Goal: Transaction & Acquisition: Purchase product/service

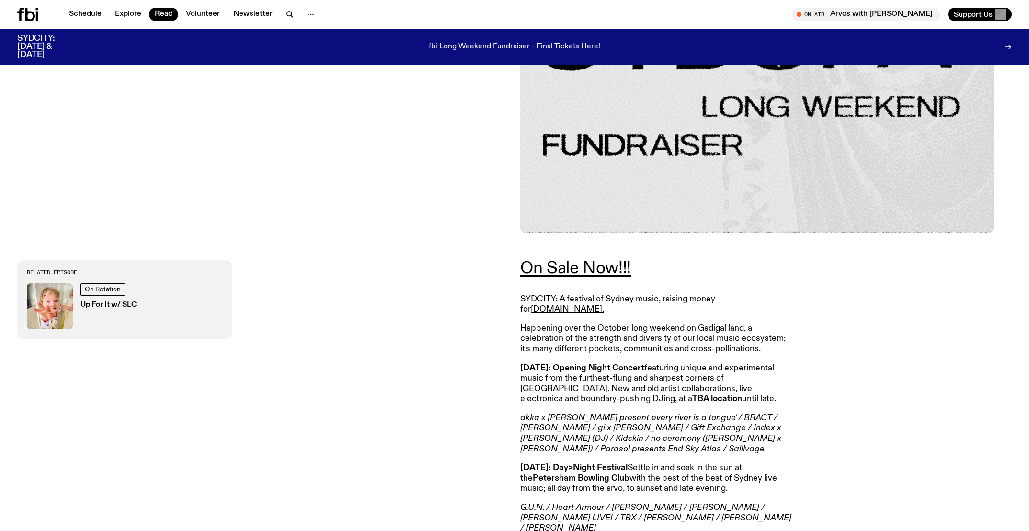
scroll to position [349, 0]
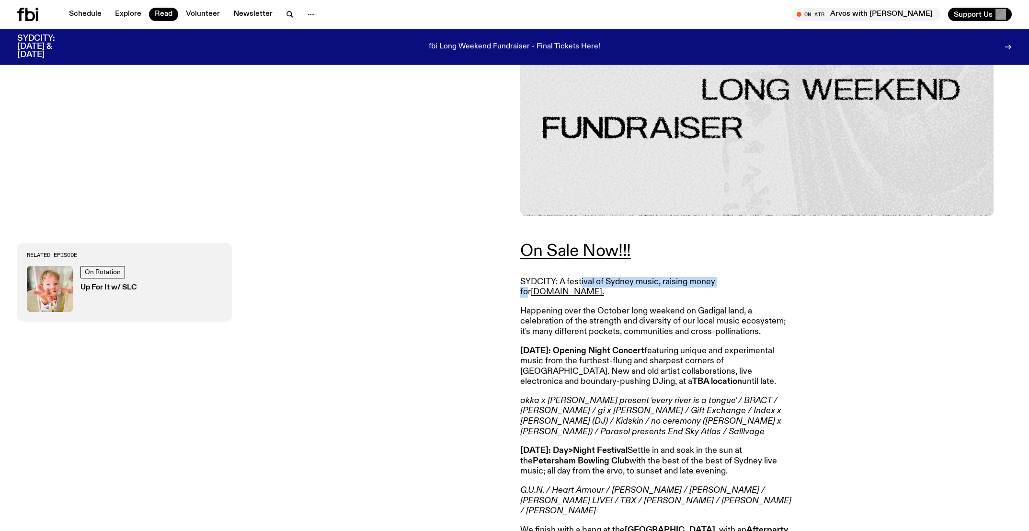
drag, startPoint x: 598, startPoint y: 287, endPoint x: 628, endPoint y: 329, distance: 51.2
click at [721, 287] on p "SYDCITY: A festival of Sydney music, raising money for [DOMAIN_NAME]." at bounding box center [658, 287] width 276 height 21
click at [626, 329] on p "Happening over the October long weekend on Gadigal land, a celebration of the s…" at bounding box center [658, 321] width 276 height 31
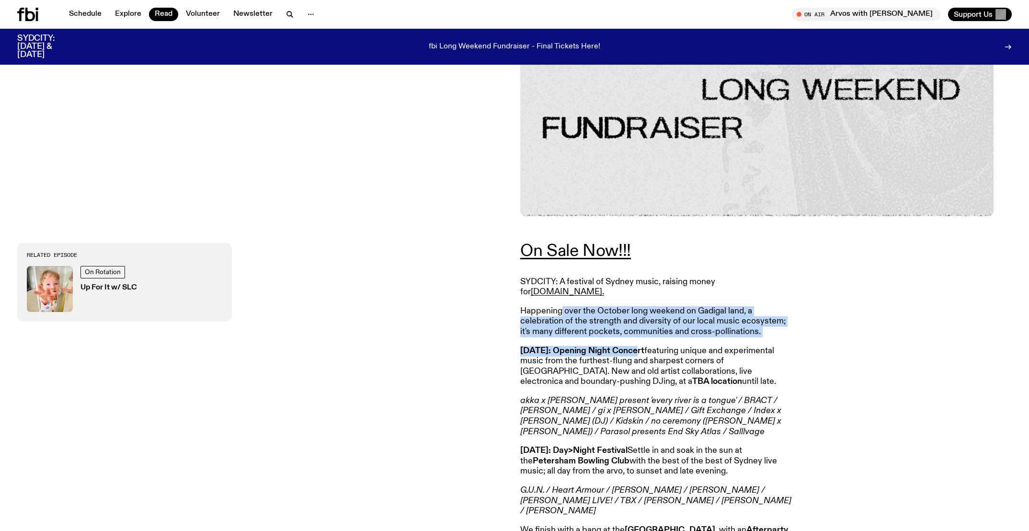
drag, startPoint x: 673, startPoint y: 305, endPoint x: 619, endPoint y: 347, distance: 68.9
click at [625, 342] on article "On Sale Now!!! SYDCITY: A festival of Sydney music, raising money for [DOMAIN_N…" at bounding box center [658, 486] width 276 height 487
click at [619, 347] on strong "[DATE]: Opening Night Concert" at bounding box center [582, 350] width 124 height 9
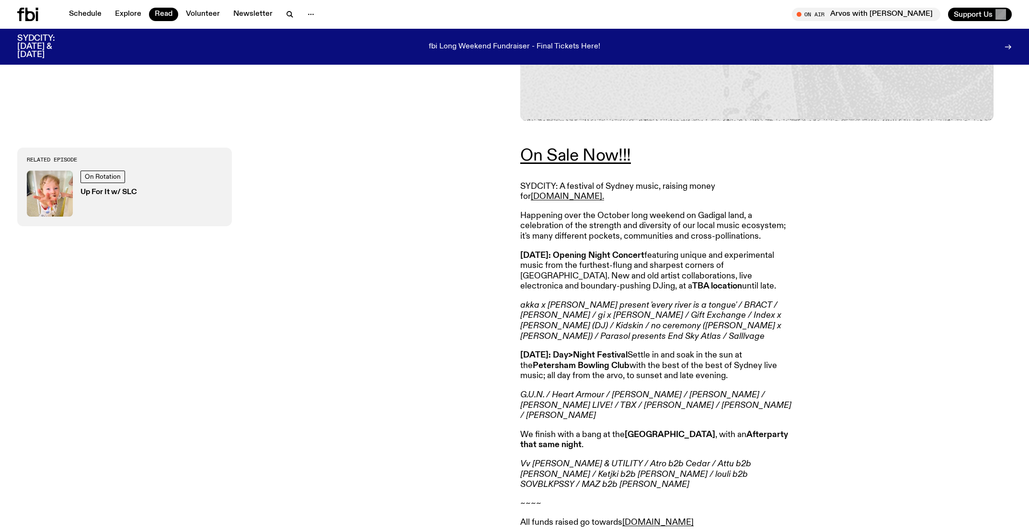
scroll to position [444, 0]
drag, startPoint x: 587, startPoint y: 353, endPoint x: 685, endPoint y: 353, distance: 98.2
click at [685, 353] on p "[DATE]: Day>Night Festival Settle in and soak in the sun at the [GEOGRAPHIC_DAT…" at bounding box center [658, 365] width 276 height 31
click at [685, 355] on p "[DATE]: Day>Night Festival Settle in and soak in the sun at the [GEOGRAPHIC_DAT…" at bounding box center [658, 365] width 276 height 31
drag, startPoint x: 658, startPoint y: 345, endPoint x: 736, endPoint y: 347, distance: 78.1
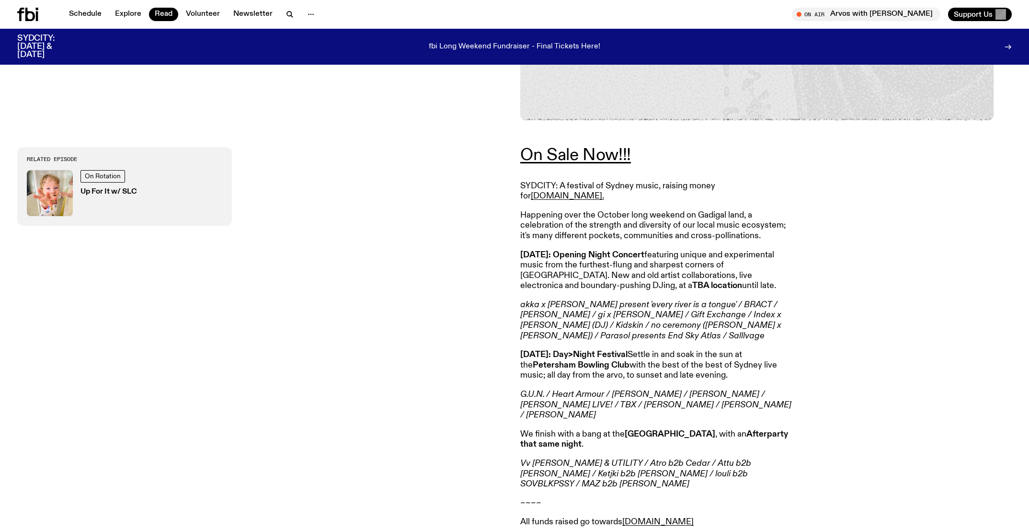
click at [736, 350] on p "[DATE]: Day>Night Festival Settle in and soak in the sun at the [GEOGRAPHIC_DAT…" at bounding box center [658, 365] width 276 height 31
click at [732, 351] on p "[DATE]: Day>Night Festival Settle in and soak in the sun at the [GEOGRAPHIC_DAT…" at bounding box center [658, 365] width 276 height 31
drag, startPoint x: 679, startPoint y: 348, endPoint x: 658, endPoint y: 351, distance: 21.3
click at [670, 352] on p "[DATE]: Day>Night Festival Settle in and soak in the sun at the [GEOGRAPHIC_DAT…" at bounding box center [658, 365] width 276 height 31
drag, startPoint x: 614, startPoint y: 352, endPoint x: 609, endPoint y: 372, distance: 19.7
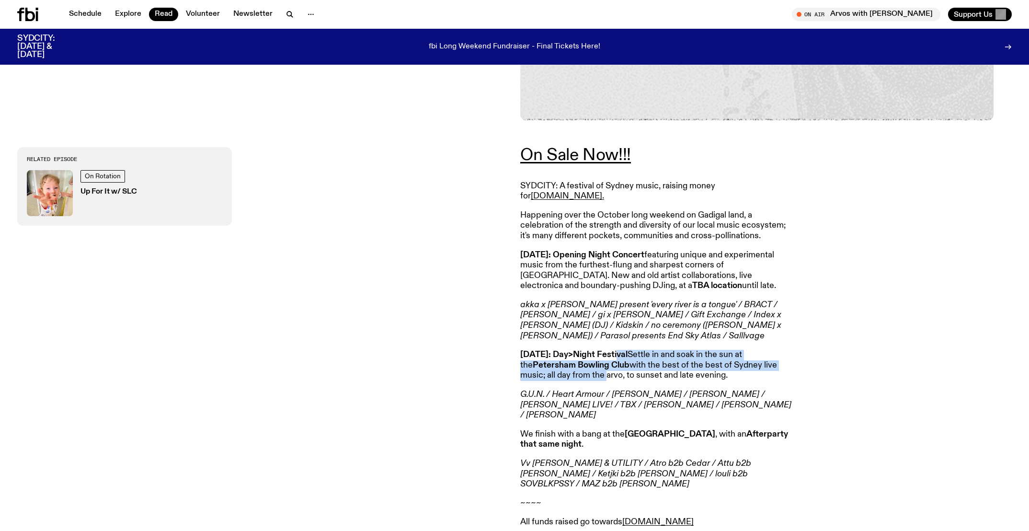
click at [609, 372] on p "[DATE]: Day>Night Festival Settle in and soak in the sun at the [GEOGRAPHIC_DAT…" at bounding box center [658, 365] width 276 height 31
click at [616, 379] on article "On Sale Now!!! SYDCITY: A festival of Sydney music, raising money for [DOMAIN_N…" at bounding box center [658, 390] width 276 height 487
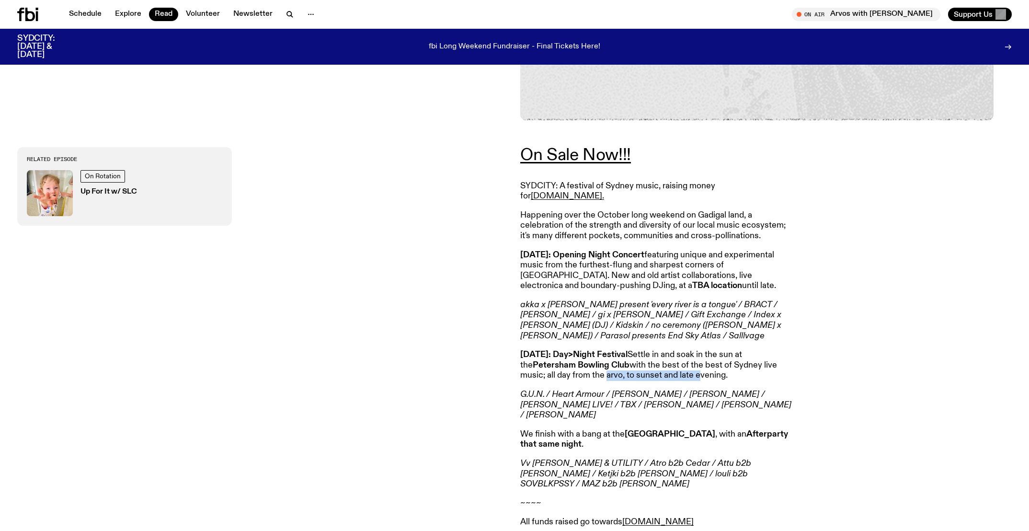
drag, startPoint x: 616, startPoint y: 367, endPoint x: 699, endPoint y: 366, distance: 82.4
click at [699, 366] on p "[DATE]: Day>Night Festival Settle in and soak in the sun at the [GEOGRAPHIC_DAT…" at bounding box center [658, 365] width 276 height 31
click at [713, 374] on p "[DATE]: Day>Night Festival Settle in and soak in the sun at the [GEOGRAPHIC_DAT…" at bounding box center [658, 365] width 276 height 31
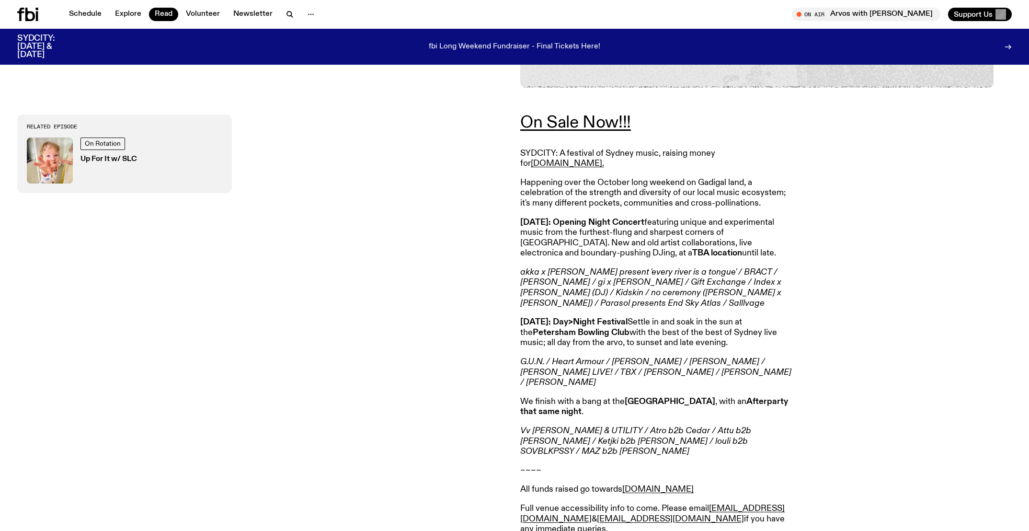
scroll to position [517, 0]
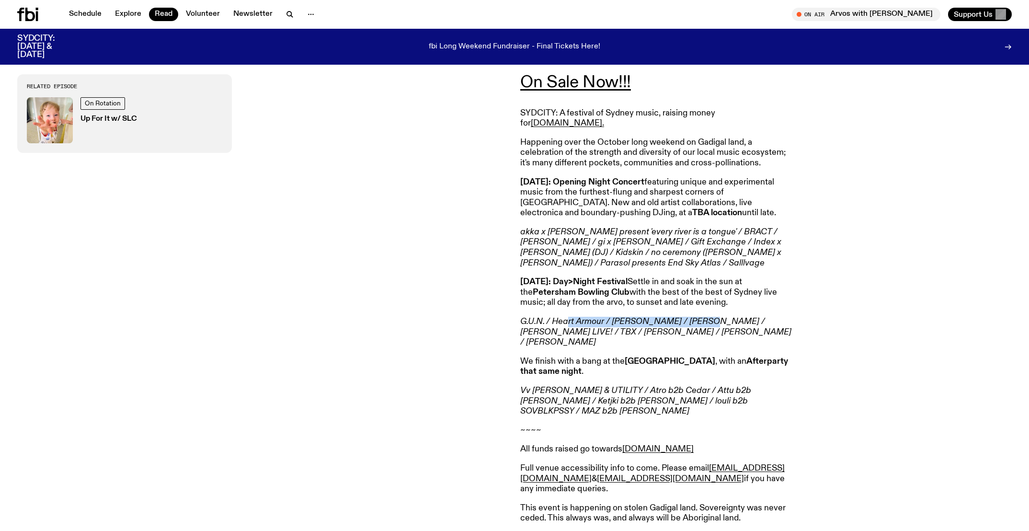
drag, startPoint x: 568, startPoint y: 315, endPoint x: 708, endPoint y: 312, distance: 140.4
click at [708, 317] on em "G.U.N. / Heart Armour / [PERSON_NAME] / [PERSON_NAME] / [PERSON_NAME] LIVE! / T…" at bounding box center [655, 331] width 271 height 29
click at [702, 323] on em "G.U.N. / Heart Armour / [PERSON_NAME] / [PERSON_NAME] / [PERSON_NAME] LIVE! / T…" at bounding box center [655, 331] width 271 height 29
drag, startPoint x: 698, startPoint y: 324, endPoint x: 684, endPoint y: 323, distance: 13.9
click at [684, 323] on em "G.U.N. / Heart Armour / [PERSON_NAME] / [PERSON_NAME] / [PERSON_NAME] LIVE! / T…" at bounding box center [655, 331] width 271 height 29
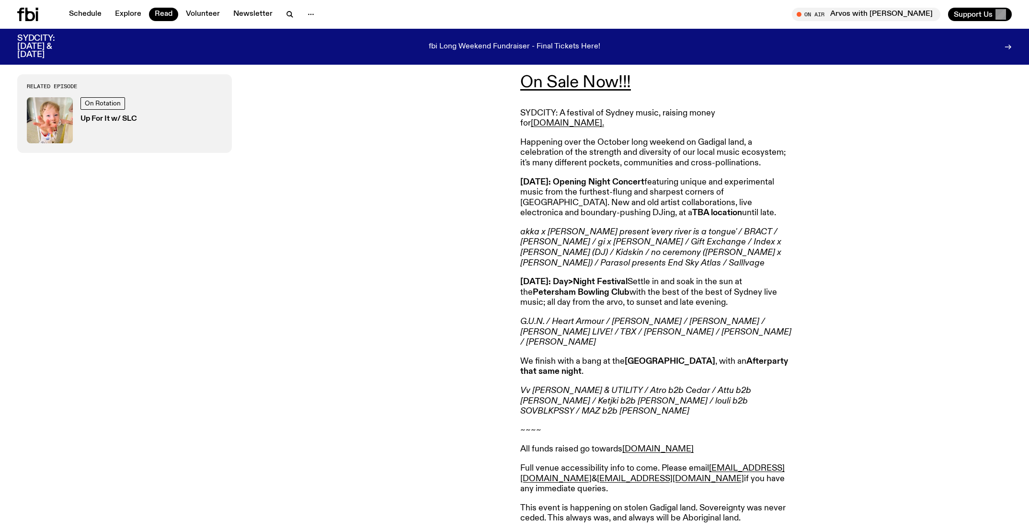
click at [666, 328] on em "G.U.N. / Heart Armour / [PERSON_NAME] / [PERSON_NAME] / [PERSON_NAME] LIVE! / T…" at bounding box center [655, 331] width 271 height 29
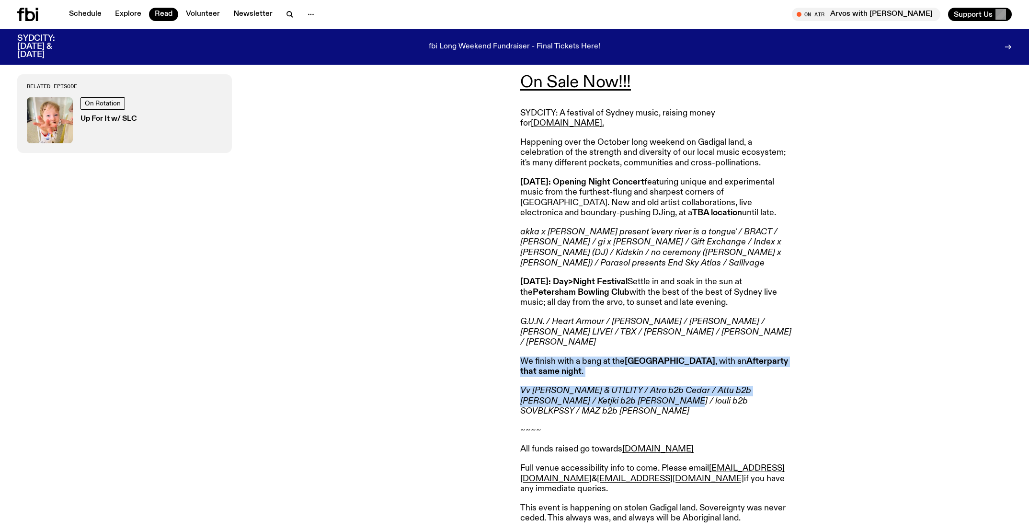
drag, startPoint x: 520, startPoint y: 348, endPoint x: 685, endPoint y: 387, distance: 170.4
click at [619, 385] on article "On Sale Now!!! SYDCITY: A festival of Sydney music, raising money for [DOMAIN_N…" at bounding box center [658, 317] width 276 height 487
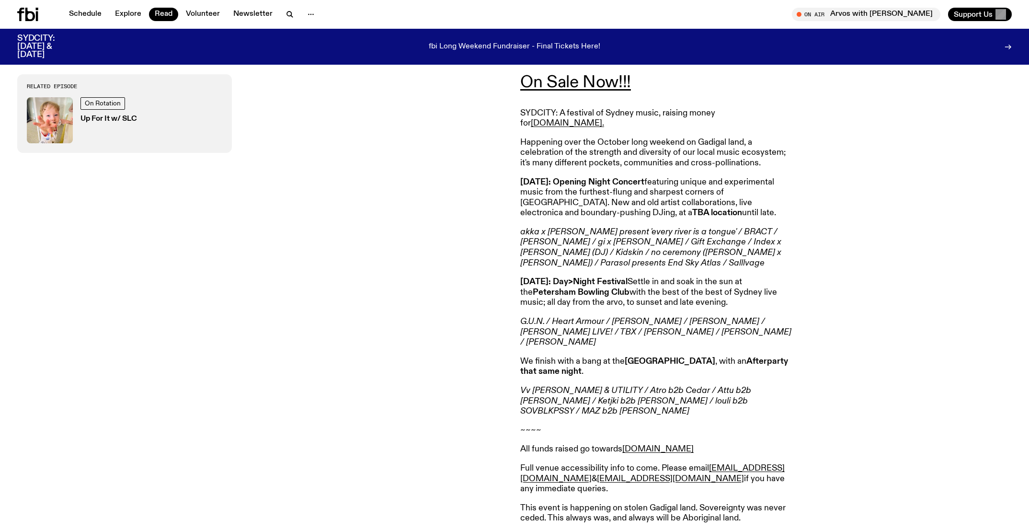
click at [696, 389] on article "On Sale Now!!! SYDCITY: A festival of Sydney music, raising money for [DOMAIN_N…" at bounding box center [658, 317] width 276 height 487
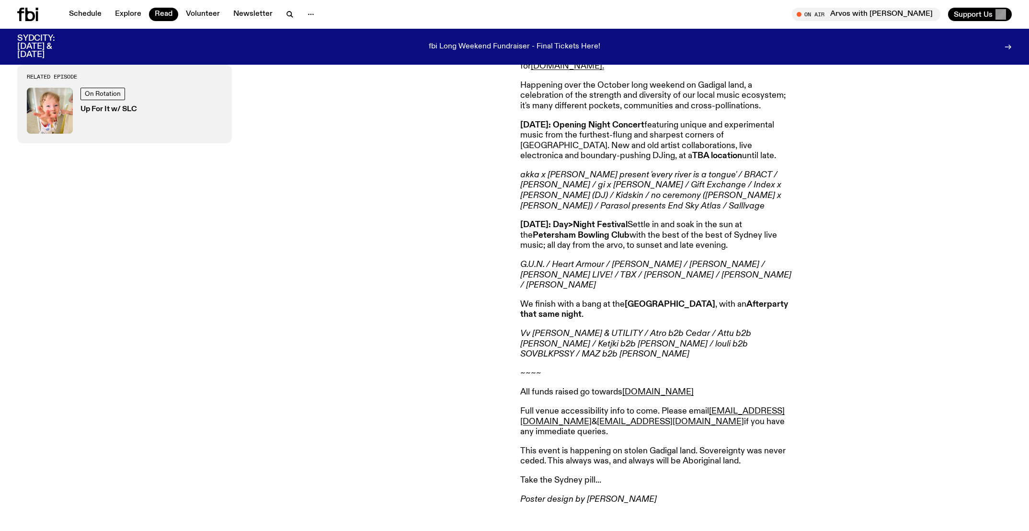
scroll to position [576, 0]
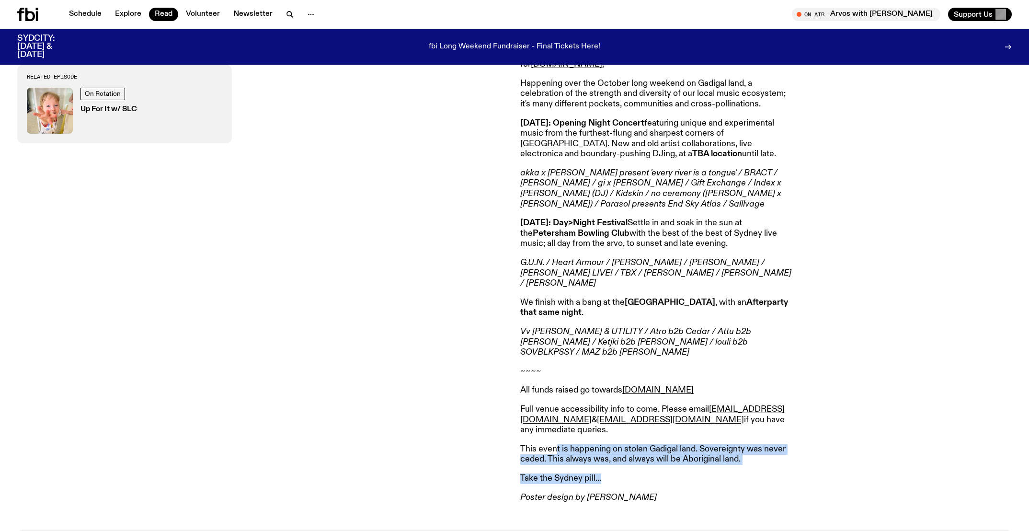
drag, startPoint x: 602, startPoint y: 456, endPoint x: 554, endPoint y: 423, distance: 57.8
click at [554, 423] on article "On Sale Now!!! SYDCITY: A festival of Sydney music, raising money for [DOMAIN_N…" at bounding box center [658, 258] width 276 height 487
click at [563, 444] on p "This event is happening on stolen Gadigal land. Sovereignty was never ceded. Th…" at bounding box center [658, 454] width 276 height 21
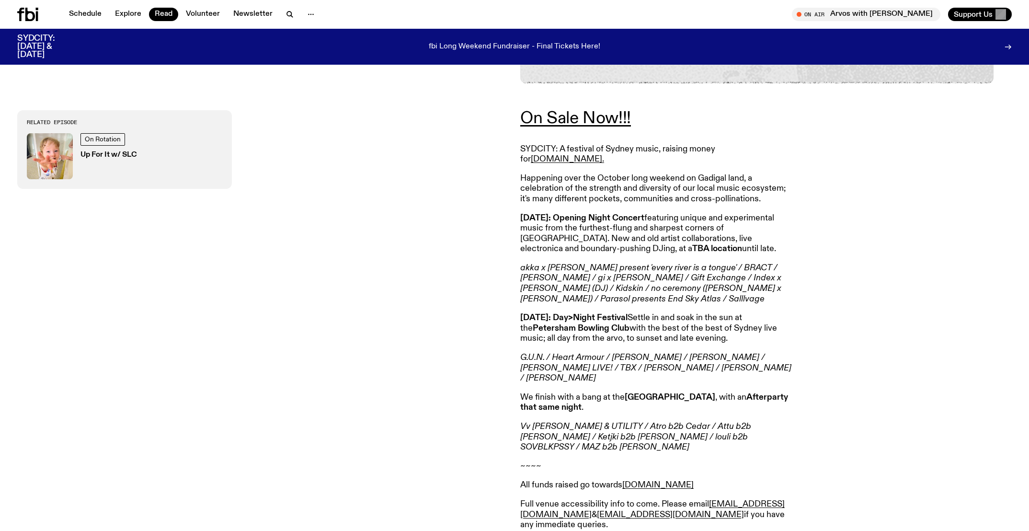
scroll to position [310, 0]
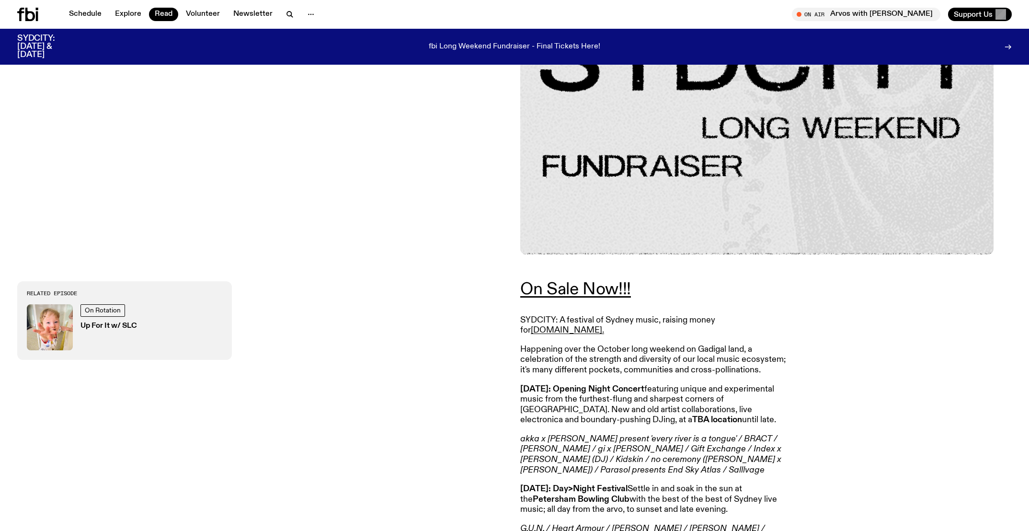
click at [634, 295] on p "On Sale Now!!!" at bounding box center [658, 289] width 276 height 16
click at [607, 295] on link "On Sale Now!!!" at bounding box center [575, 289] width 111 height 17
